Goal: Task Accomplishment & Management: Manage account settings

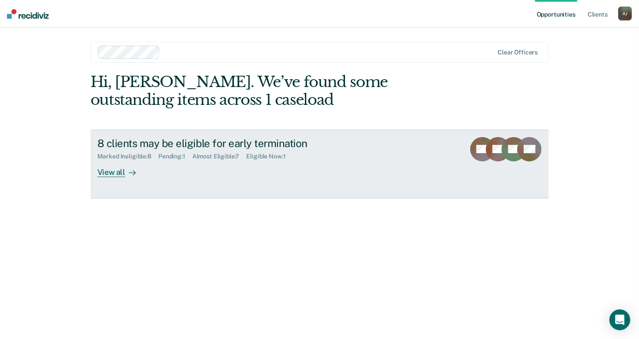
click at [173, 156] on div "Pending : 1" at bounding box center [175, 156] width 34 height 7
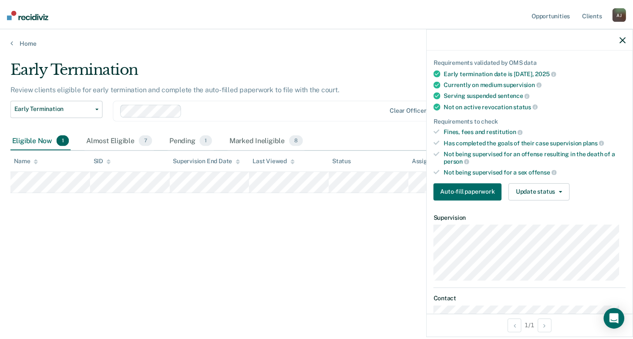
scroll to position [87, 0]
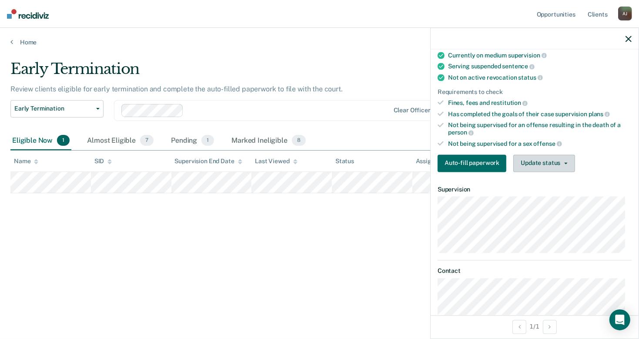
click at [549, 164] on button "Update status" at bounding box center [543, 162] width 61 height 17
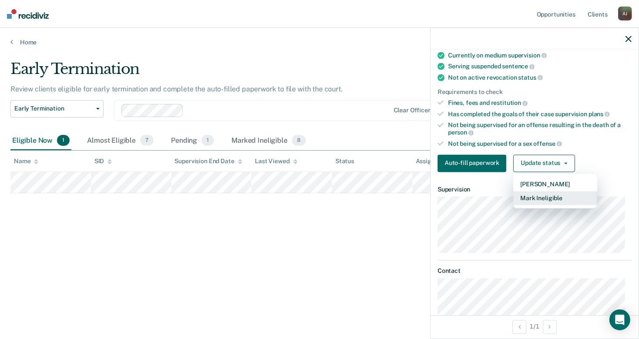
click at [553, 197] on button "Mark Ineligible" at bounding box center [555, 198] width 84 height 14
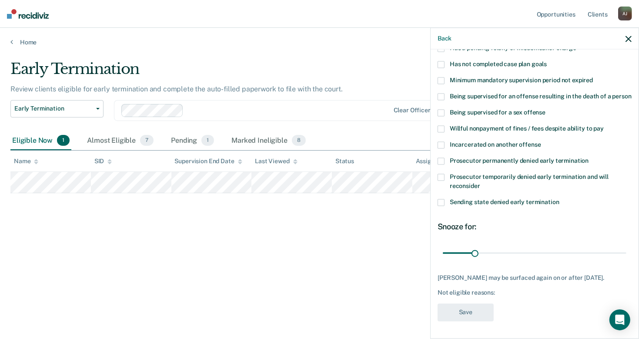
drag, startPoint x: 441, startPoint y: 63, endPoint x: 451, endPoint y: 87, distance: 26.9
click at [441, 65] on span at bounding box center [441, 64] width 7 height 7
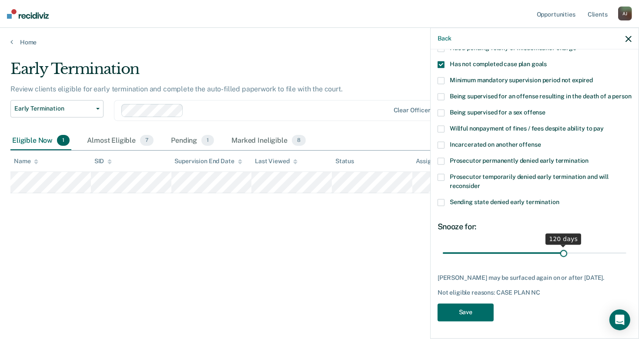
drag, startPoint x: 473, startPoint y: 259, endPoint x: 560, endPoint y: 257, distance: 86.6
type input "120"
click at [560, 257] on input "range" at bounding box center [535, 252] width 184 height 15
click at [474, 321] on button "Save" at bounding box center [466, 312] width 56 height 18
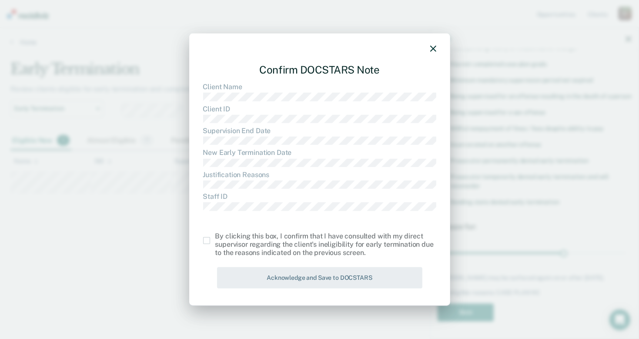
drag, startPoint x: 203, startPoint y: 241, endPoint x: 211, endPoint y: 244, distance: 8.8
click at [203, 241] on label at bounding box center [209, 240] width 12 height 7
click at [215, 237] on input "checkbox" at bounding box center [215, 237] width 0 height 0
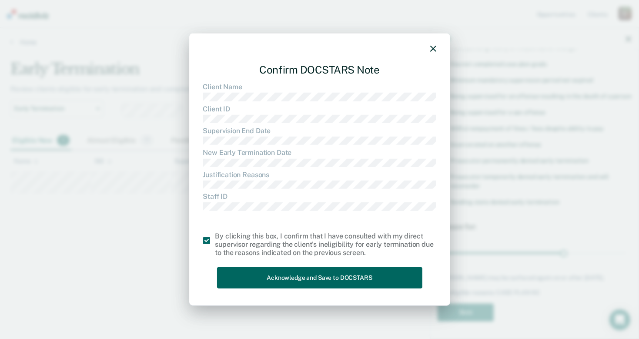
click at [280, 270] on button "Acknowledge and Save to DOCSTARS" at bounding box center [319, 277] width 205 height 21
